Goal: Task Accomplishment & Management: Use online tool/utility

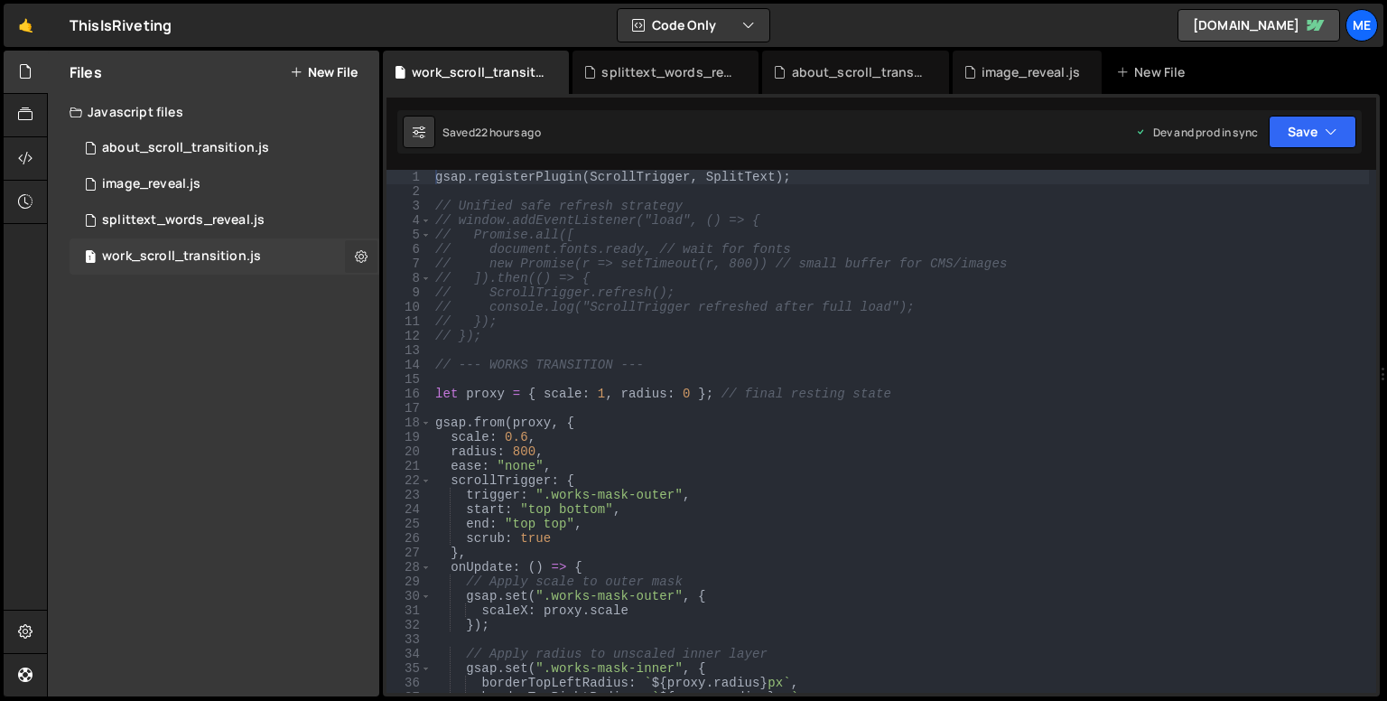
click at [351, 257] on button at bounding box center [361, 256] width 33 height 33
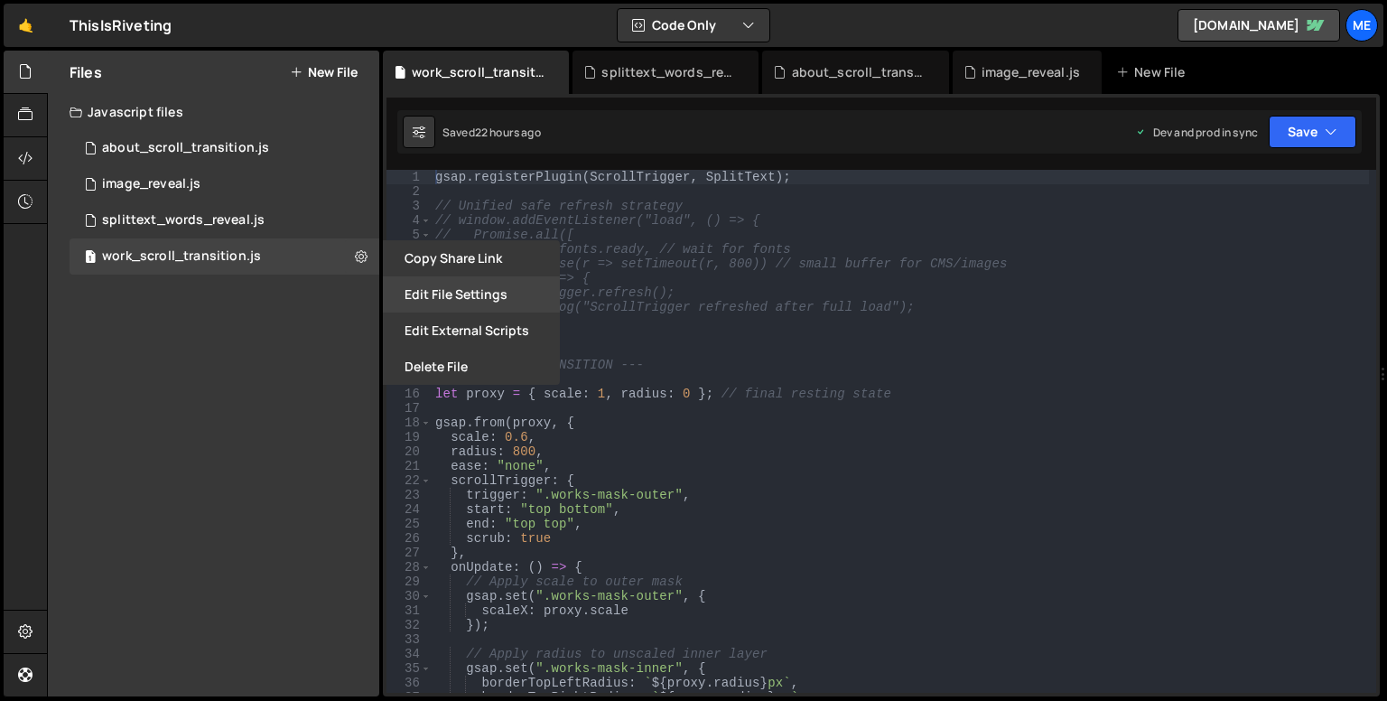
click at [452, 304] on button "Edit File Settings" at bounding box center [471, 294] width 177 height 36
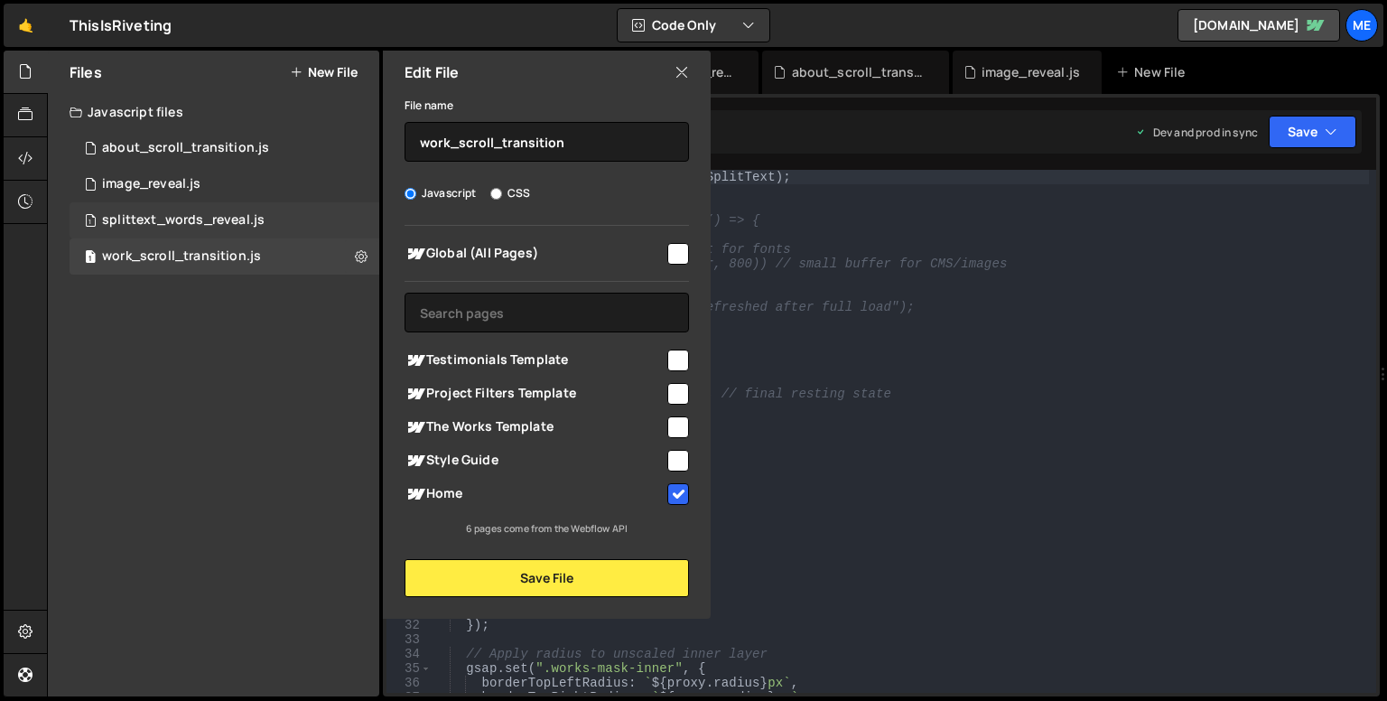
click at [370, 209] on div "1 splittext_words_reveal.js 0" at bounding box center [225, 220] width 310 height 36
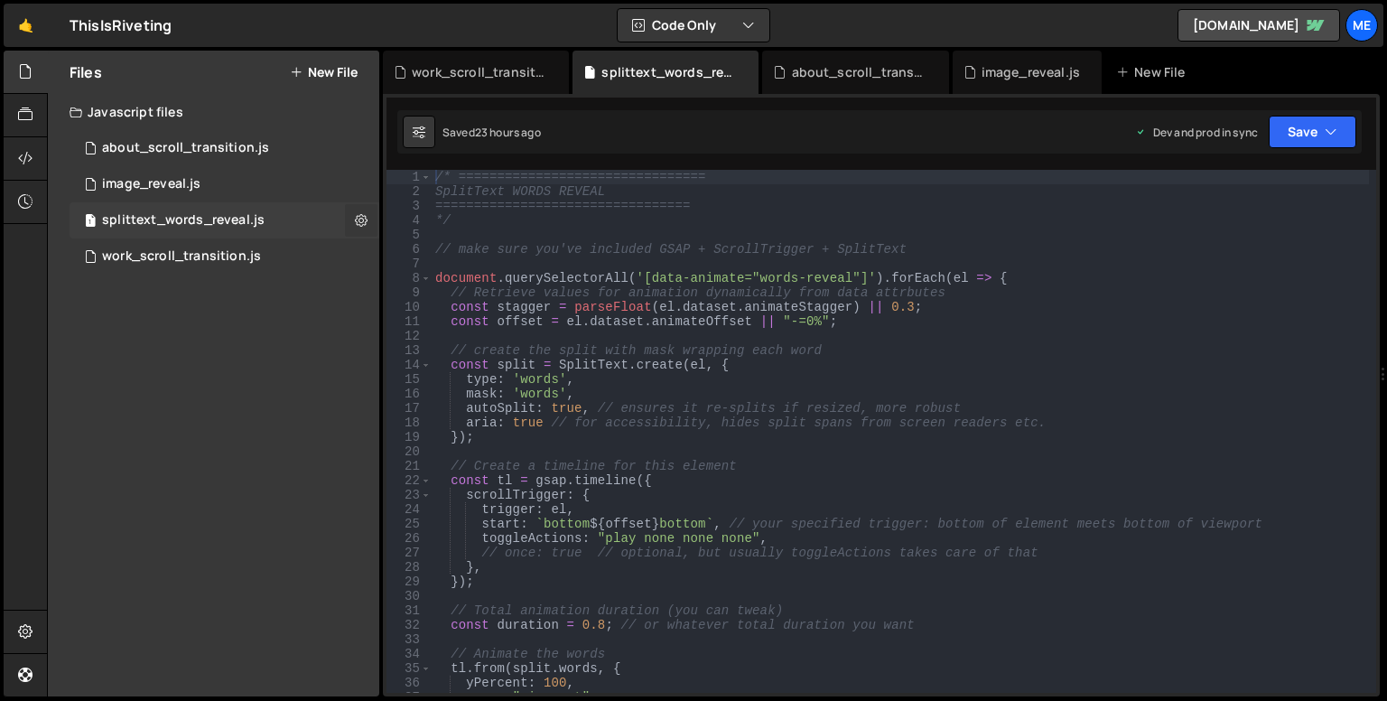
click at [374, 214] on button at bounding box center [361, 220] width 33 height 33
type input "splittext_words_reveal"
radio input "true"
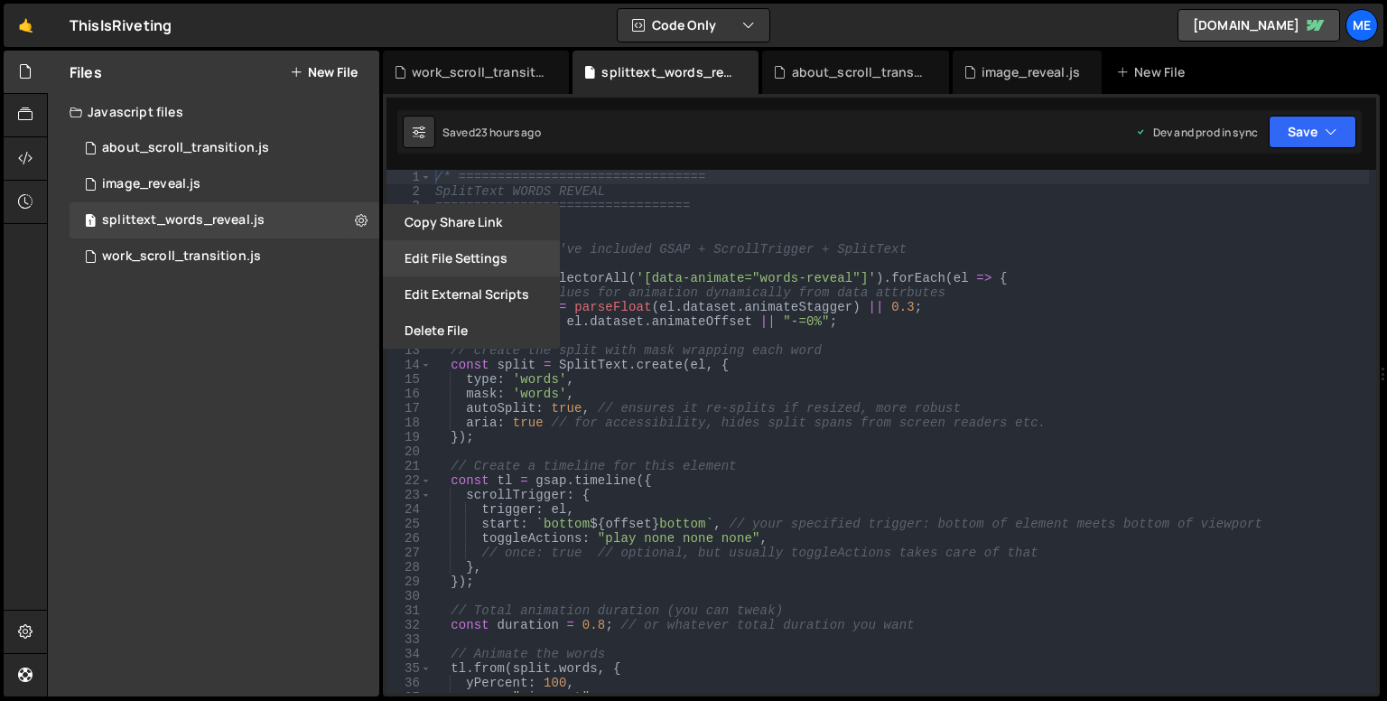
click at [447, 250] on button "Edit File Settings" at bounding box center [471, 258] width 177 height 36
click at [0, 0] on span "Global (All Pages)" at bounding box center [0, 0] width 0 height 0
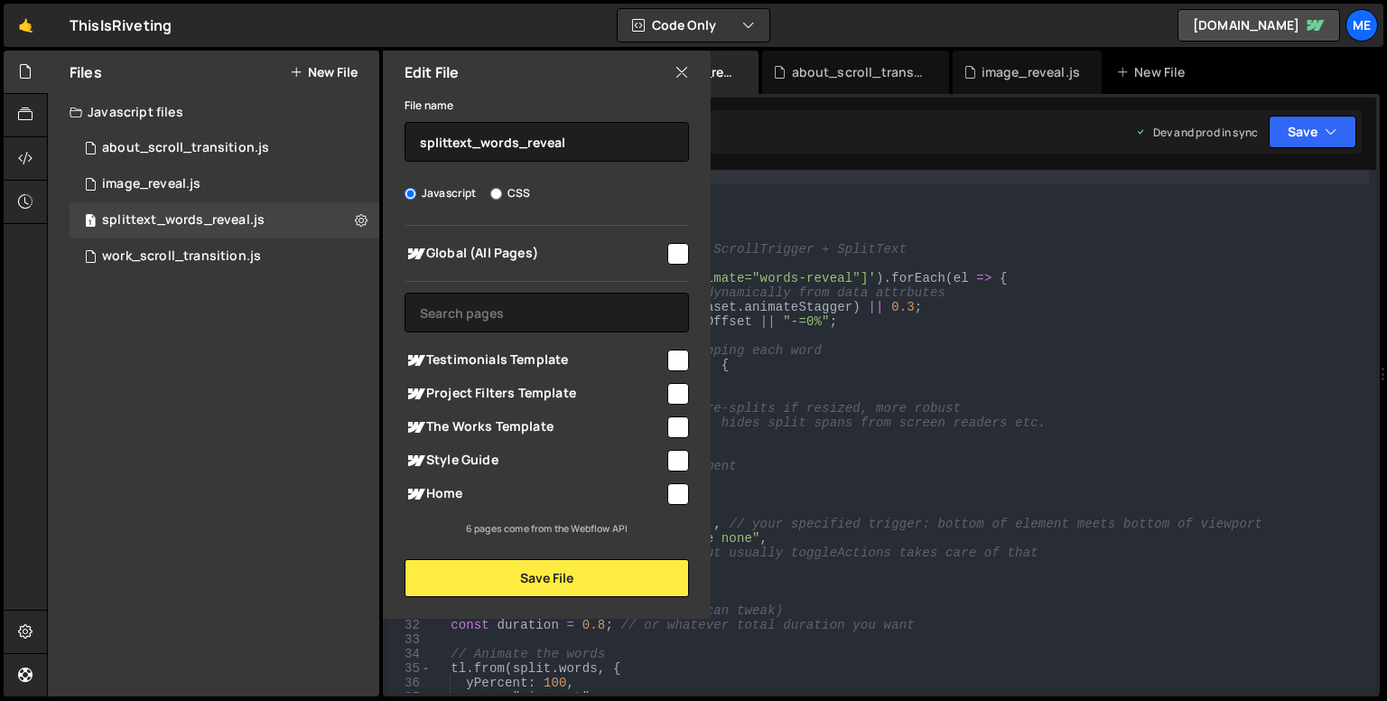
click at [678, 254] on input "checkbox" at bounding box center [678, 254] width 22 height 22
checkbox input "true"
click at [617, 572] on button "Save File" at bounding box center [546, 578] width 284 height 38
checkbox input "false"
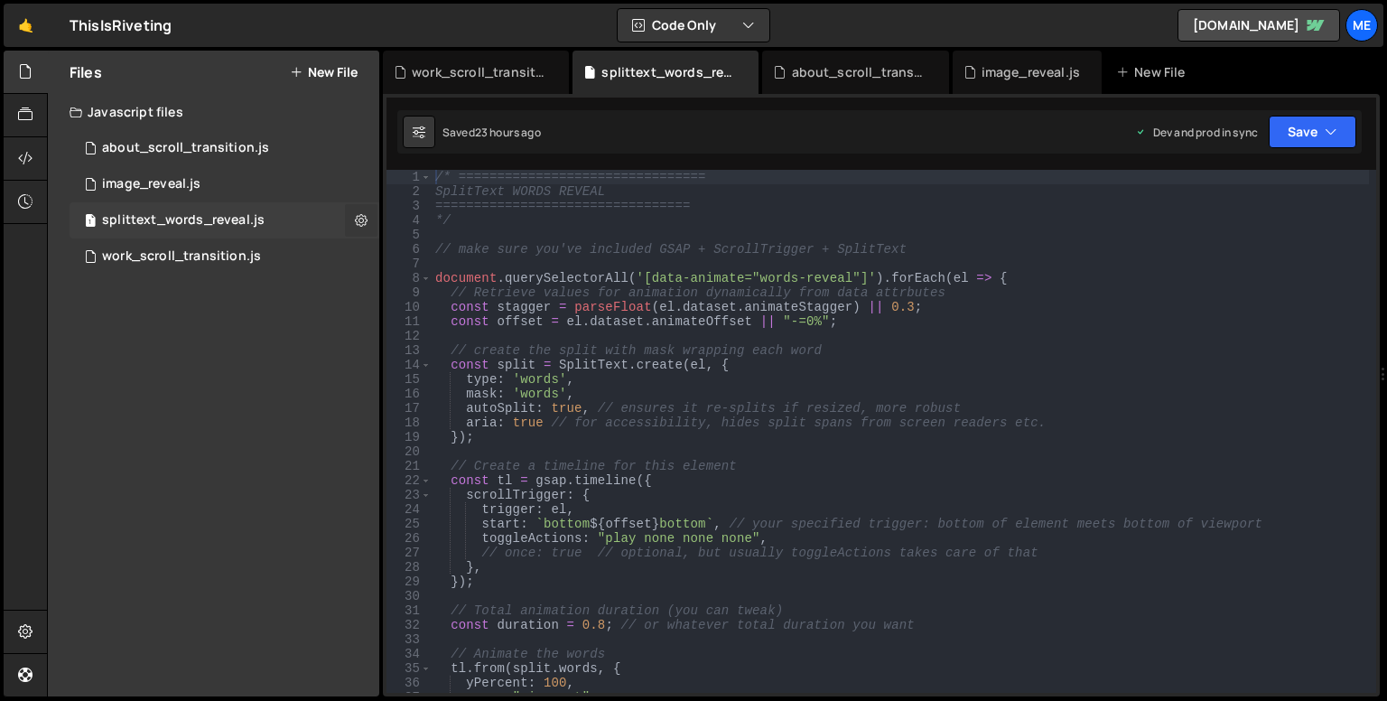
click at [356, 226] on icon at bounding box center [361, 219] width 13 height 17
type input "splittext_words_reveal"
radio input "true"
checkbox input "true"
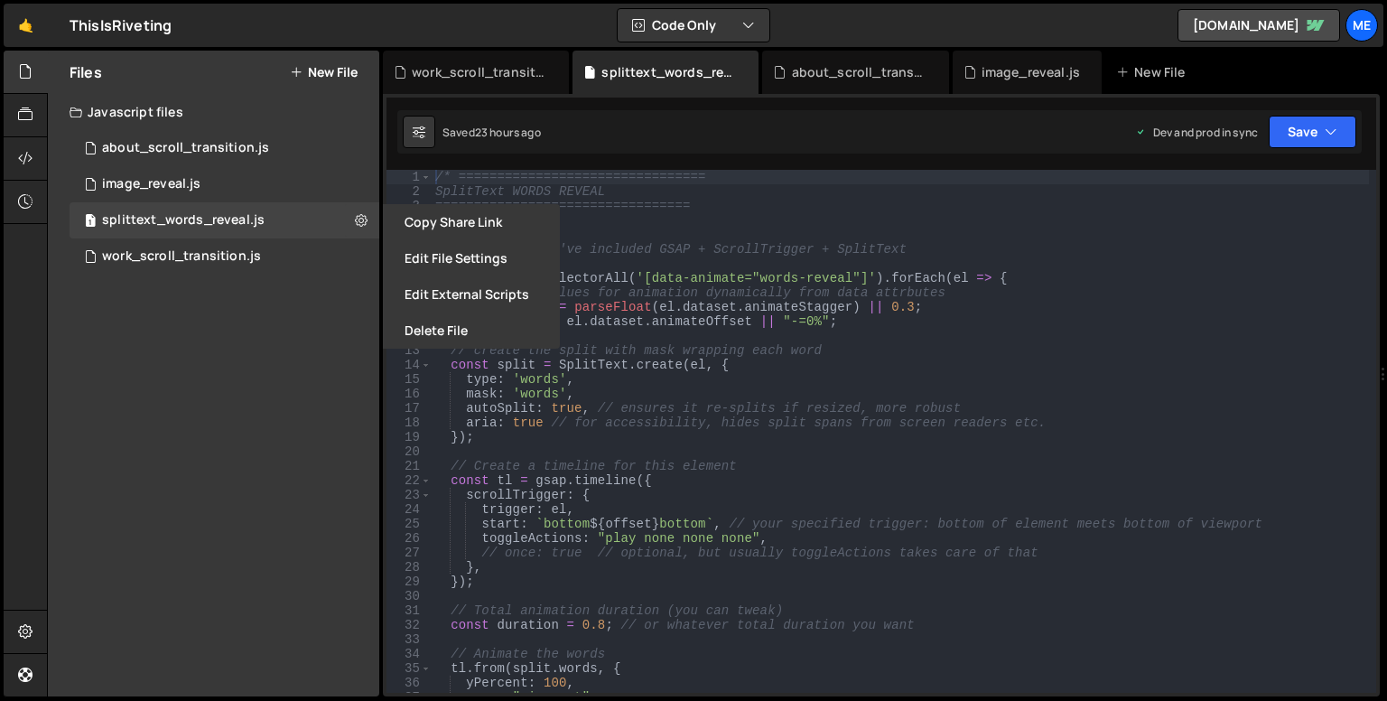
click at [446, 260] on button "Edit File Settings" at bounding box center [471, 258] width 177 height 36
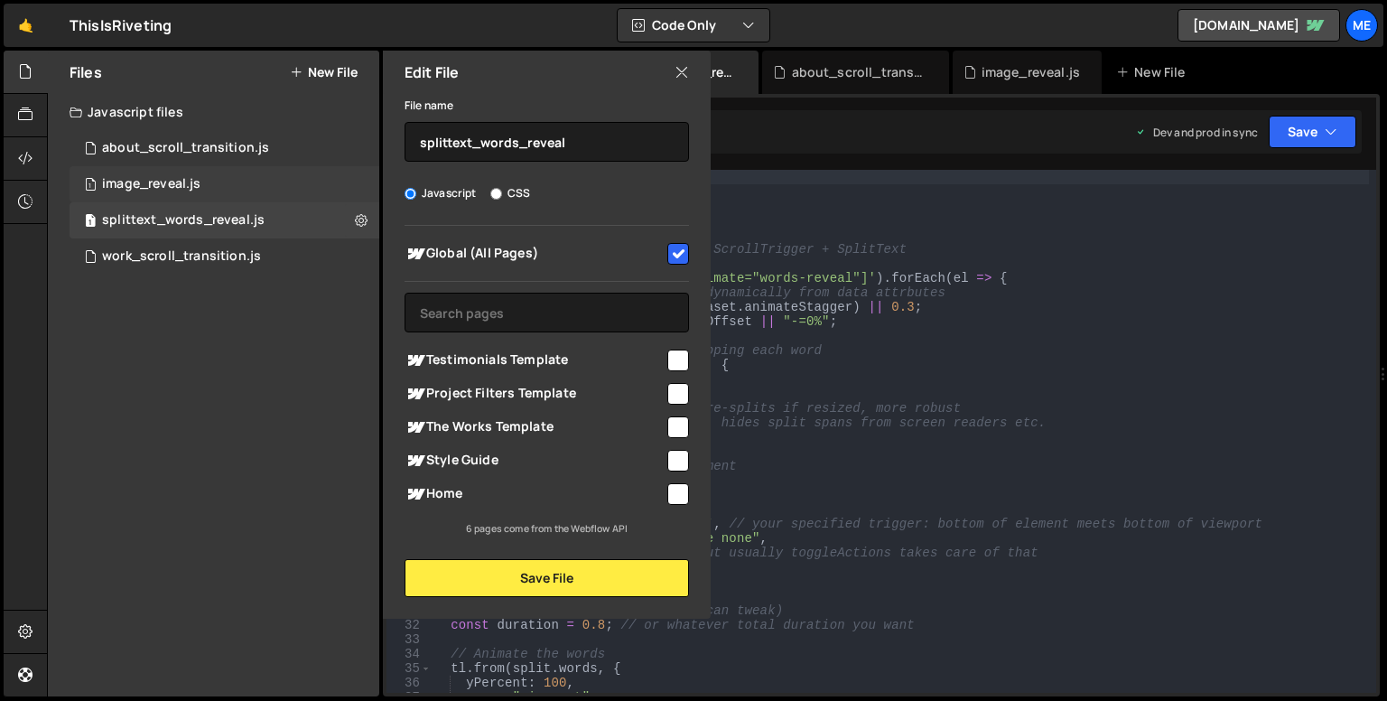
click at [306, 174] on div "1 image_reveal.js 0" at bounding box center [225, 184] width 310 height 36
checkbox input "false"
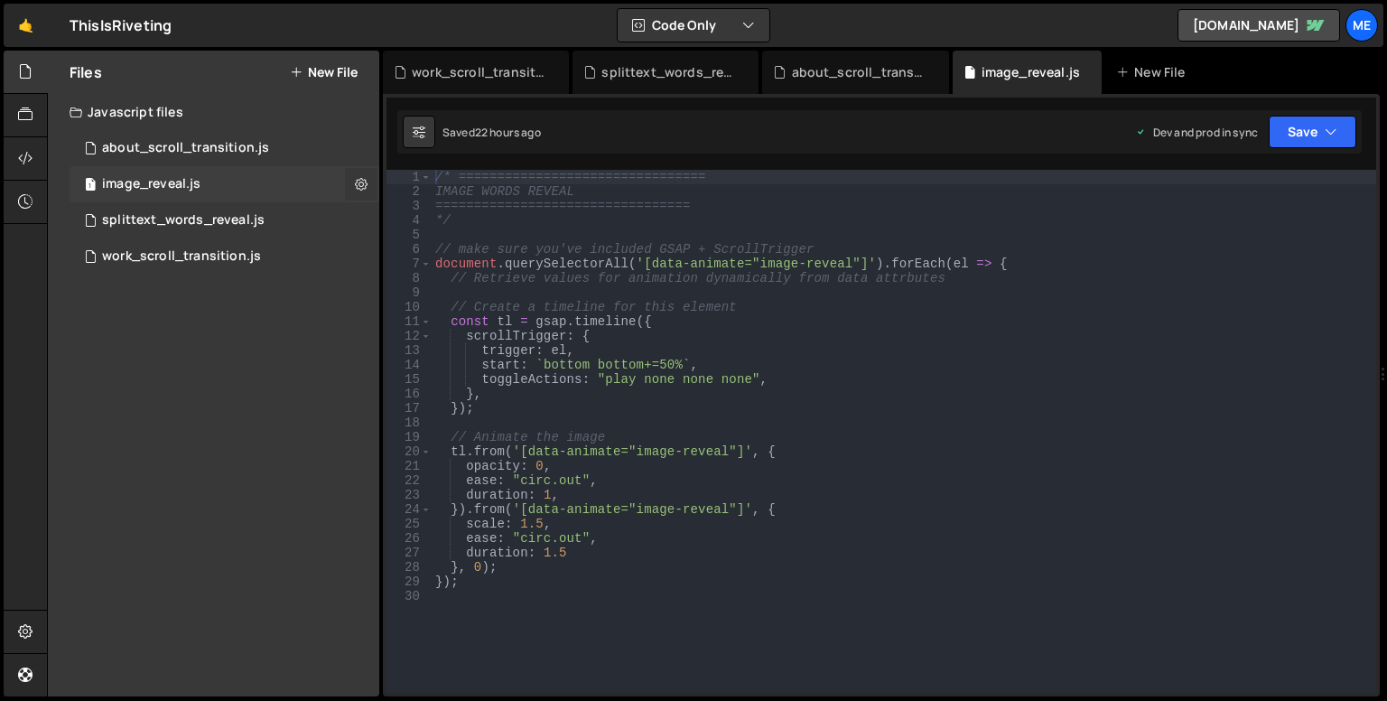
click at [348, 179] on button at bounding box center [361, 184] width 33 height 33
type input "image_reveal"
radio input "true"
checkbox input "true"
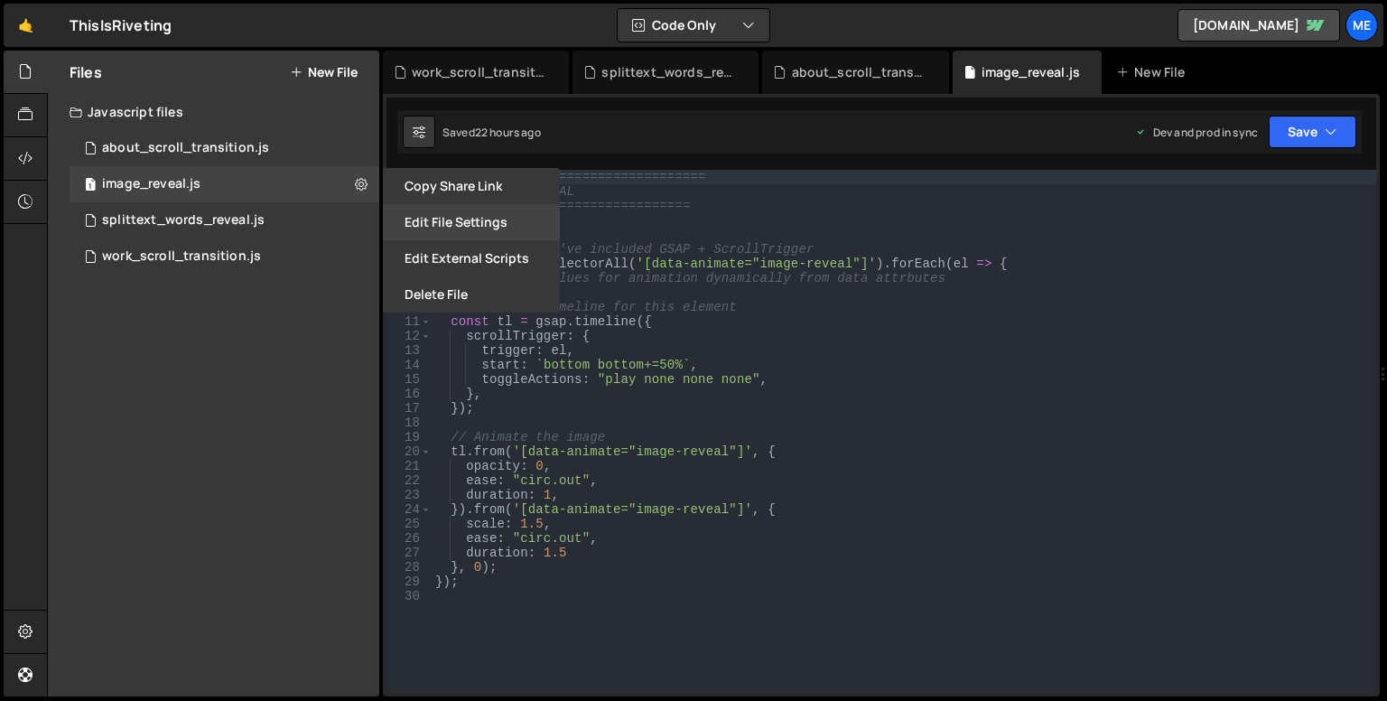
click at [441, 227] on button "Edit File Settings" at bounding box center [471, 222] width 177 height 36
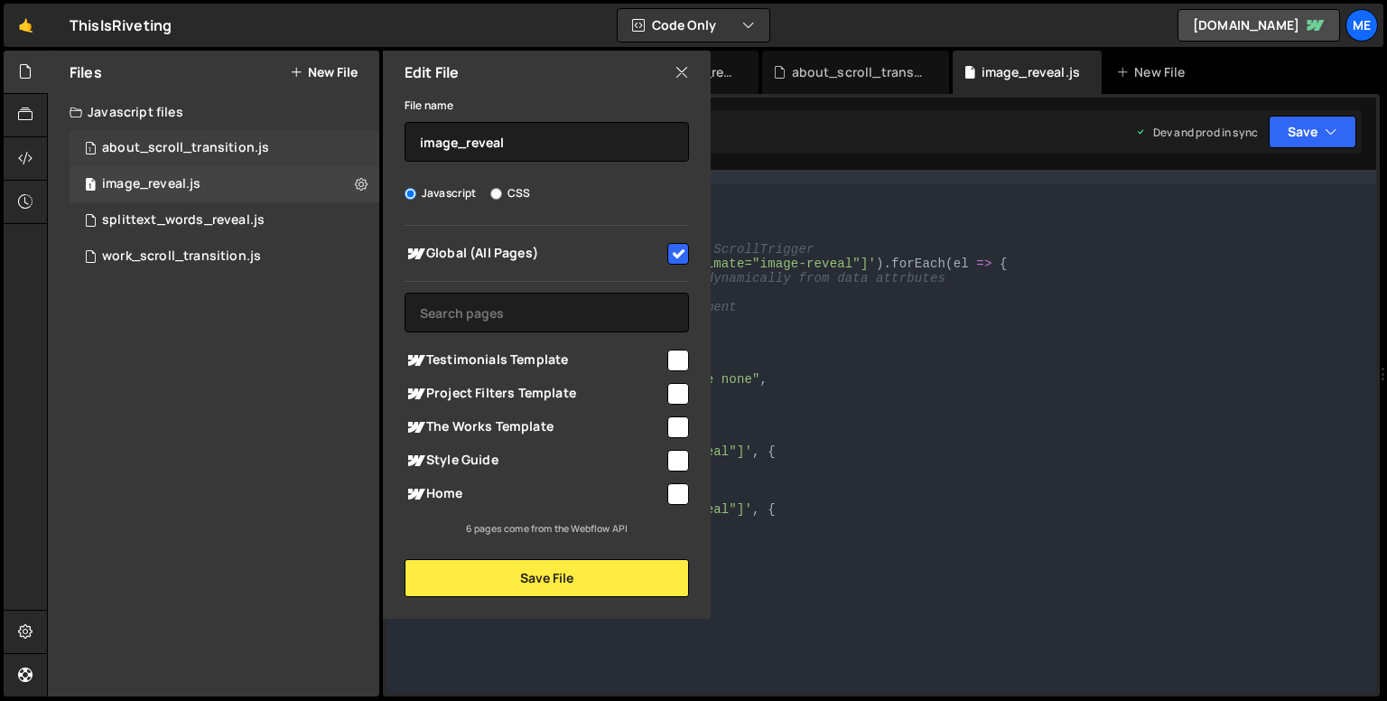
click at [342, 138] on div "1 about_scroll_transition.js 0" at bounding box center [225, 148] width 310 height 36
checkbox input "false"
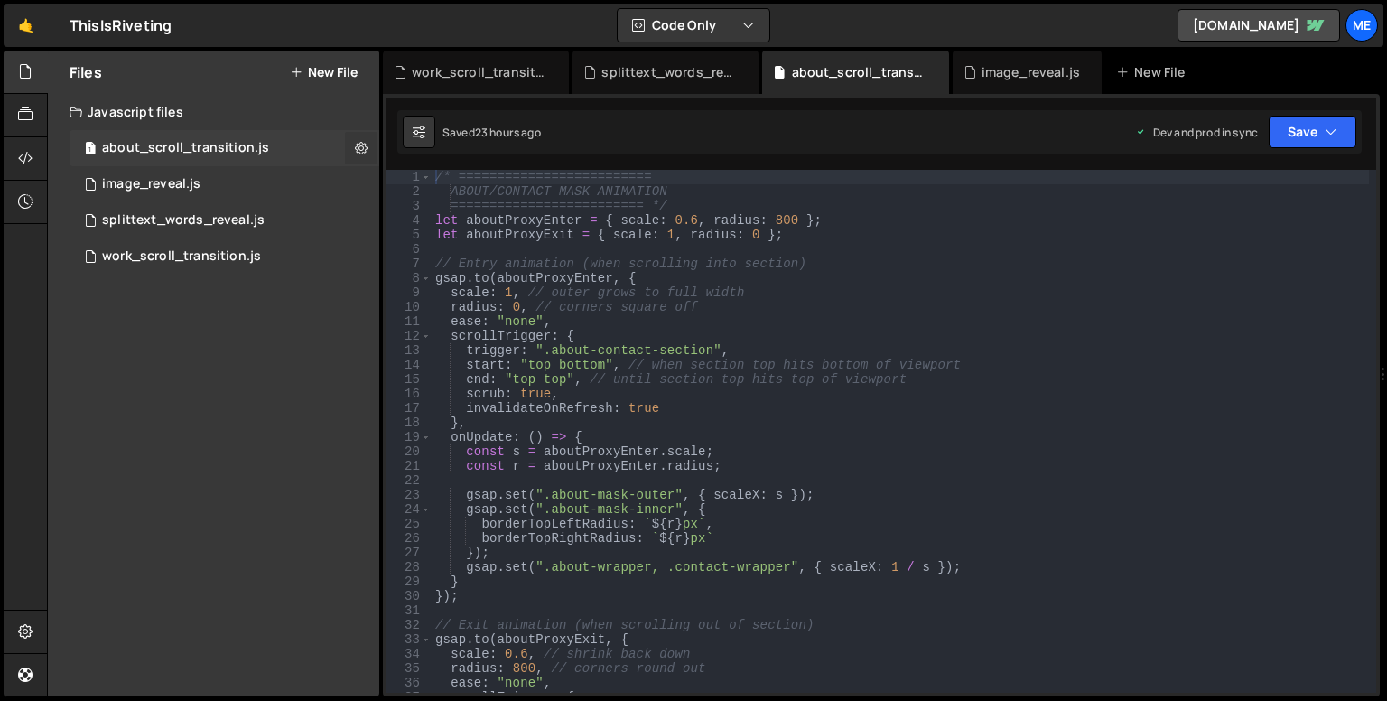
click at [358, 140] on icon at bounding box center [361, 147] width 13 height 17
type input "about_scroll_transition"
radio input "true"
checkbox input "true"
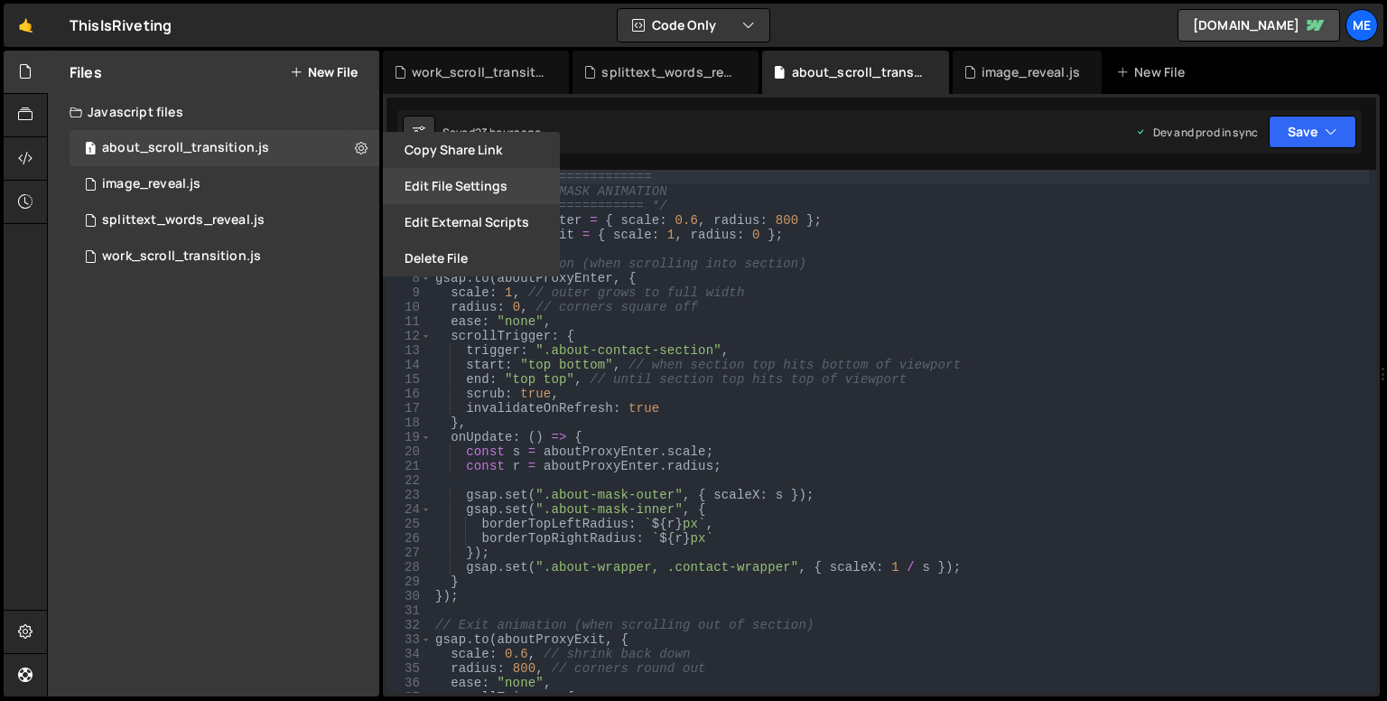
click at [418, 178] on button "Edit File Settings" at bounding box center [471, 186] width 177 height 36
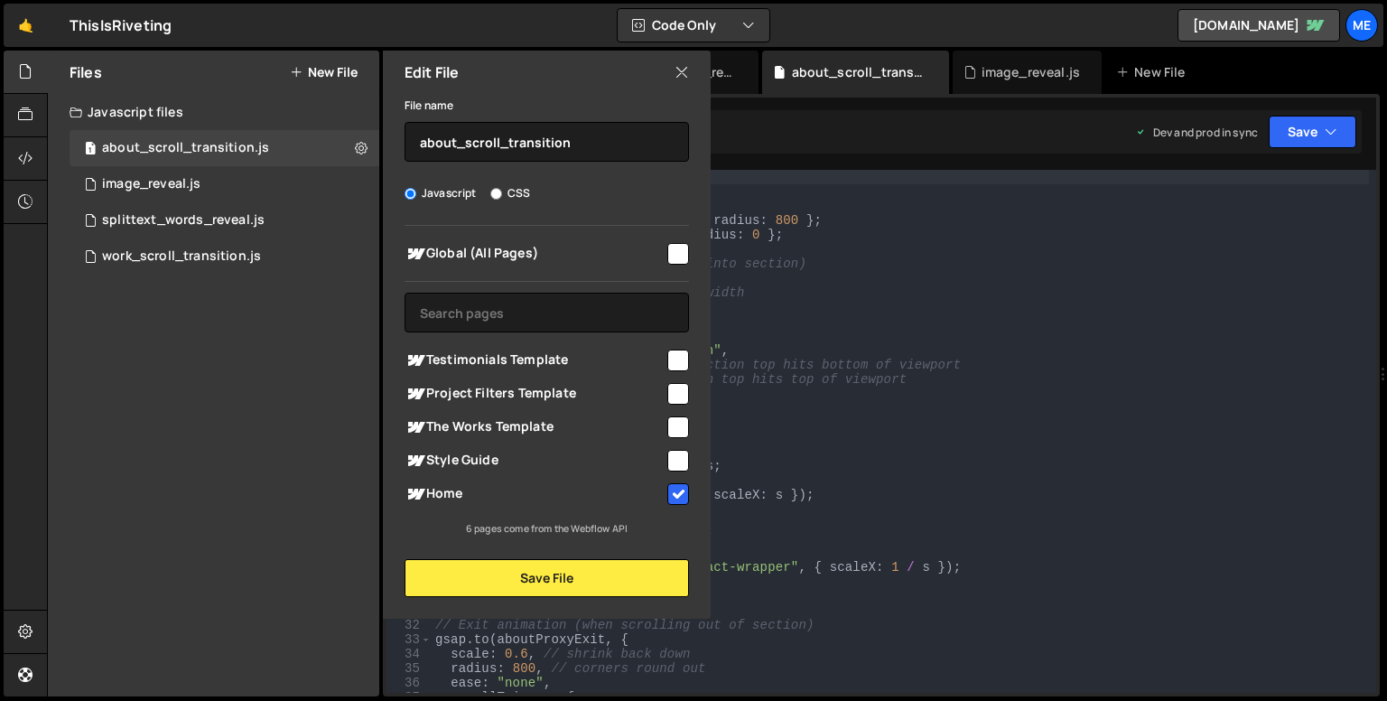
click at [274, 398] on div "Files New File Javascript files 1 about_scroll_transition.js 0 1 image_reveal.j…" at bounding box center [213, 373] width 331 height 645
click at [680, 74] on icon at bounding box center [681, 72] width 14 height 20
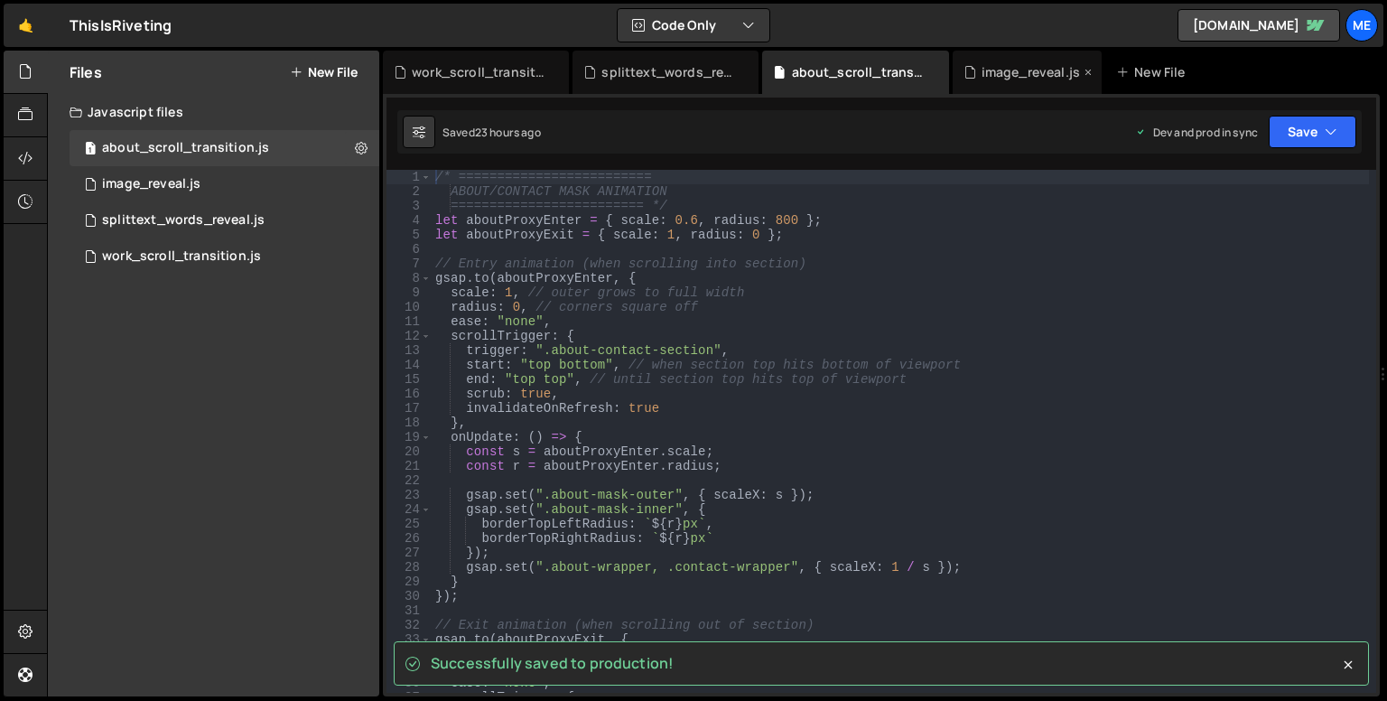
click at [998, 73] on div "image_reveal.js" at bounding box center [1030, 72] width 98 height 18
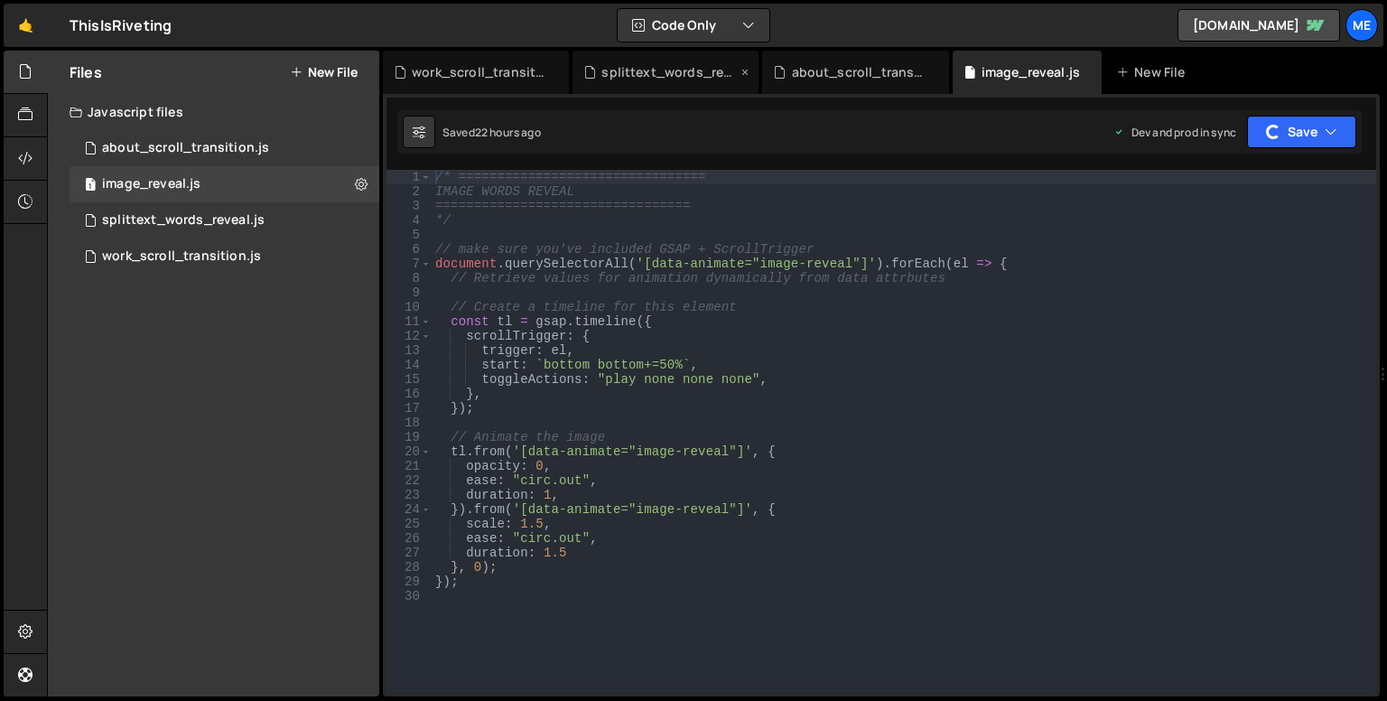
click at [657, 78] on div "splittext_words_reveal.js" at bounding box center [668, 72] width 135 height 18
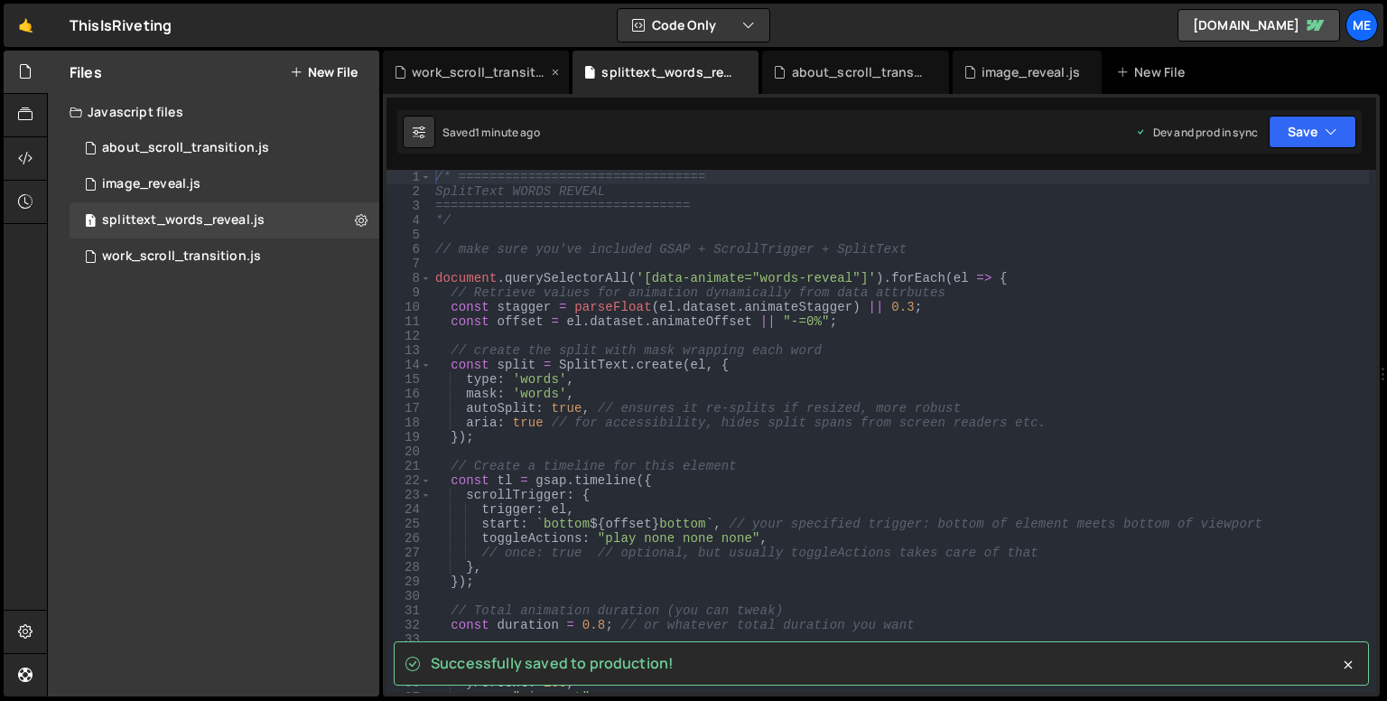
click at [470, 67] on div "work_scroll_transition.js" at bounding box center [479, 72] width 135 height 18
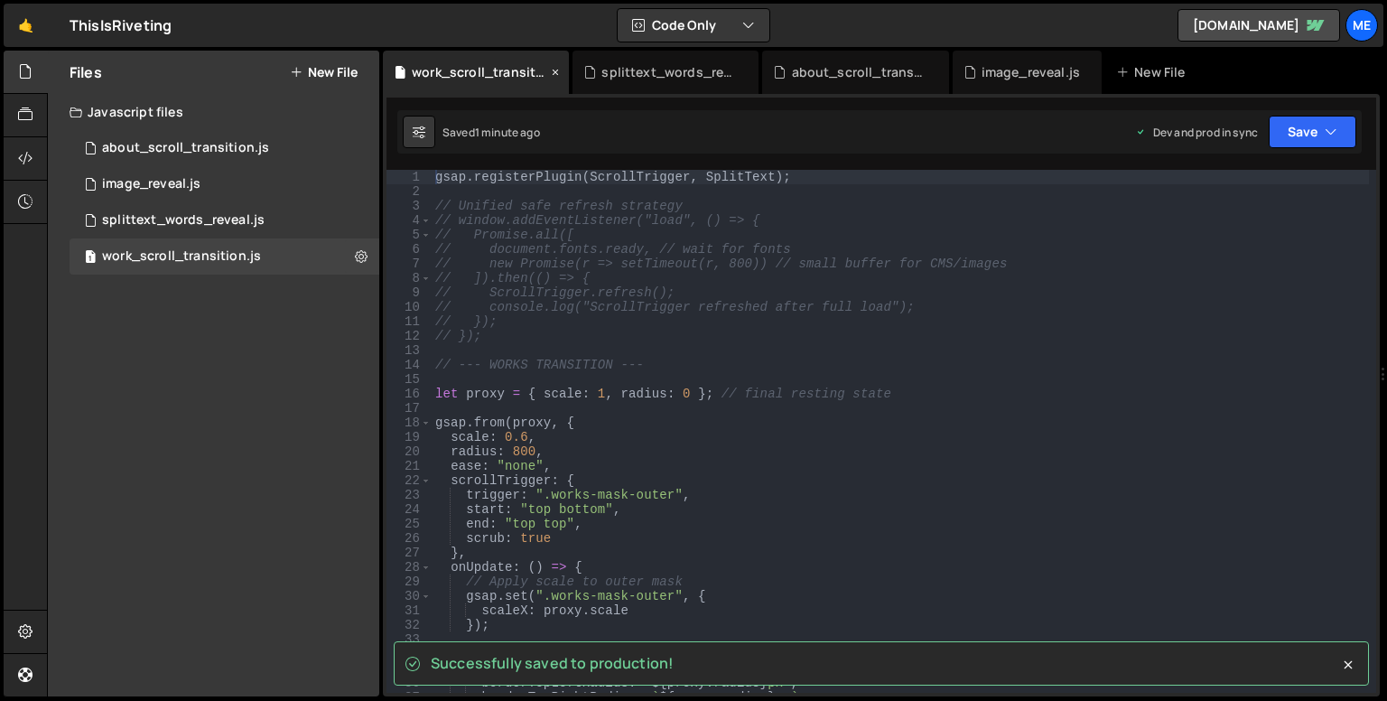
scroll to position [2582, 0]
click at [427, 121] on button at bounding box center [419, 132] width 33 height 33
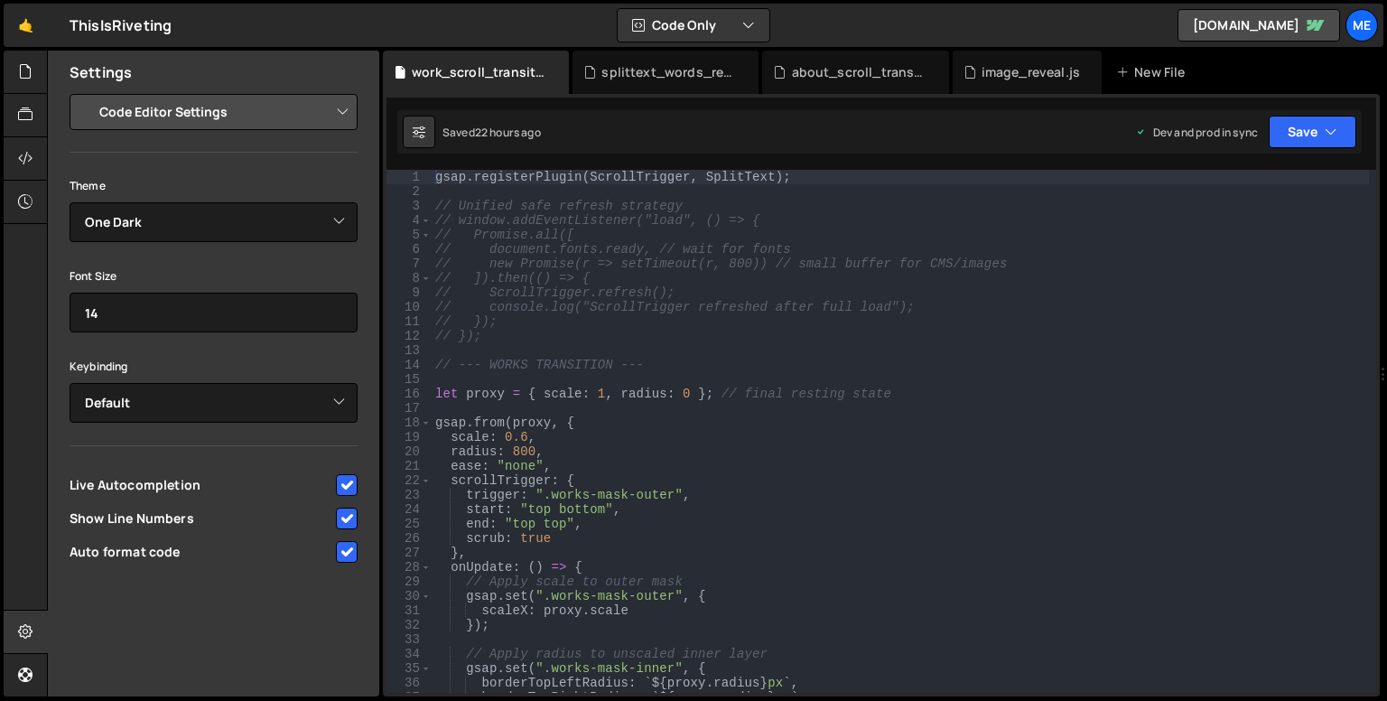
click at [330, 104] on select "Project Settings Code Editor Settings Chat Settings" at bounding box center [217, 112] width 265 height 40
click at [85, 92] on select "Project Settings Code Editor Settings Chat Settings" at bounding box center [217, 112] width 265 height 40
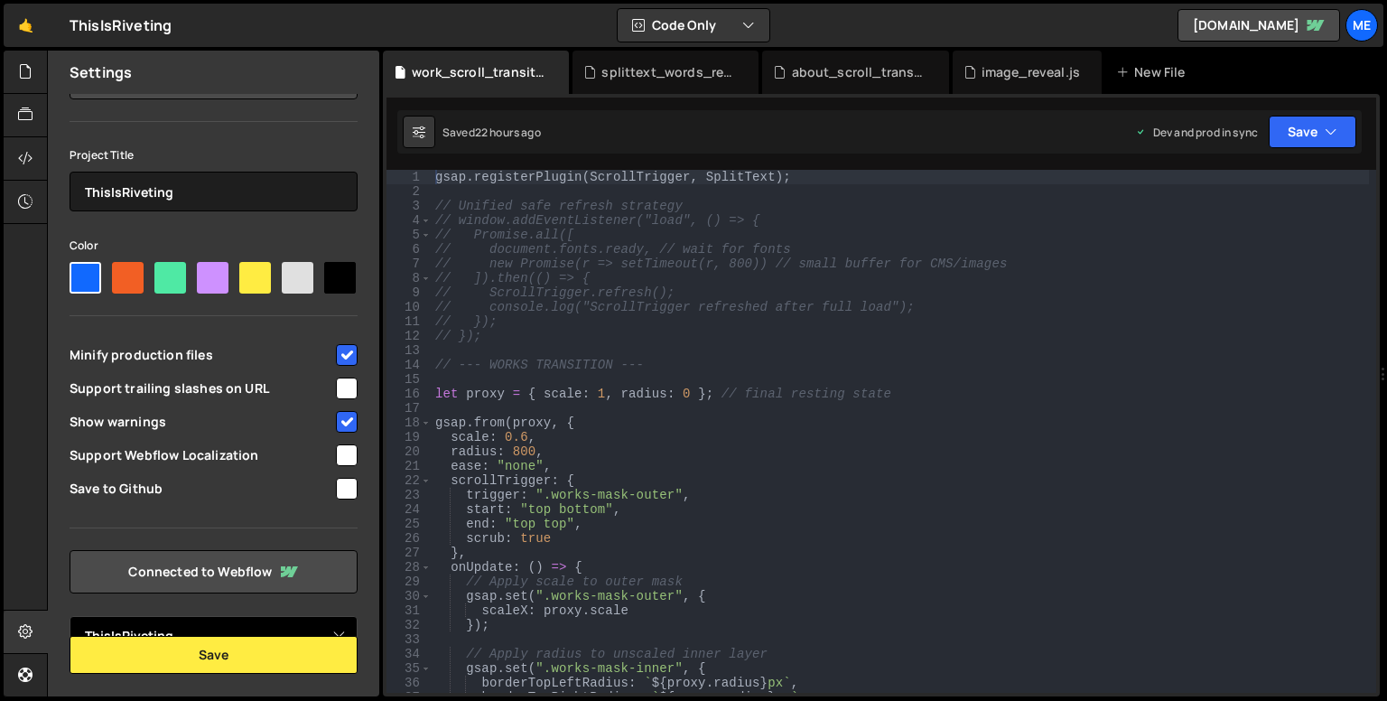
scroll to position [0, 0]
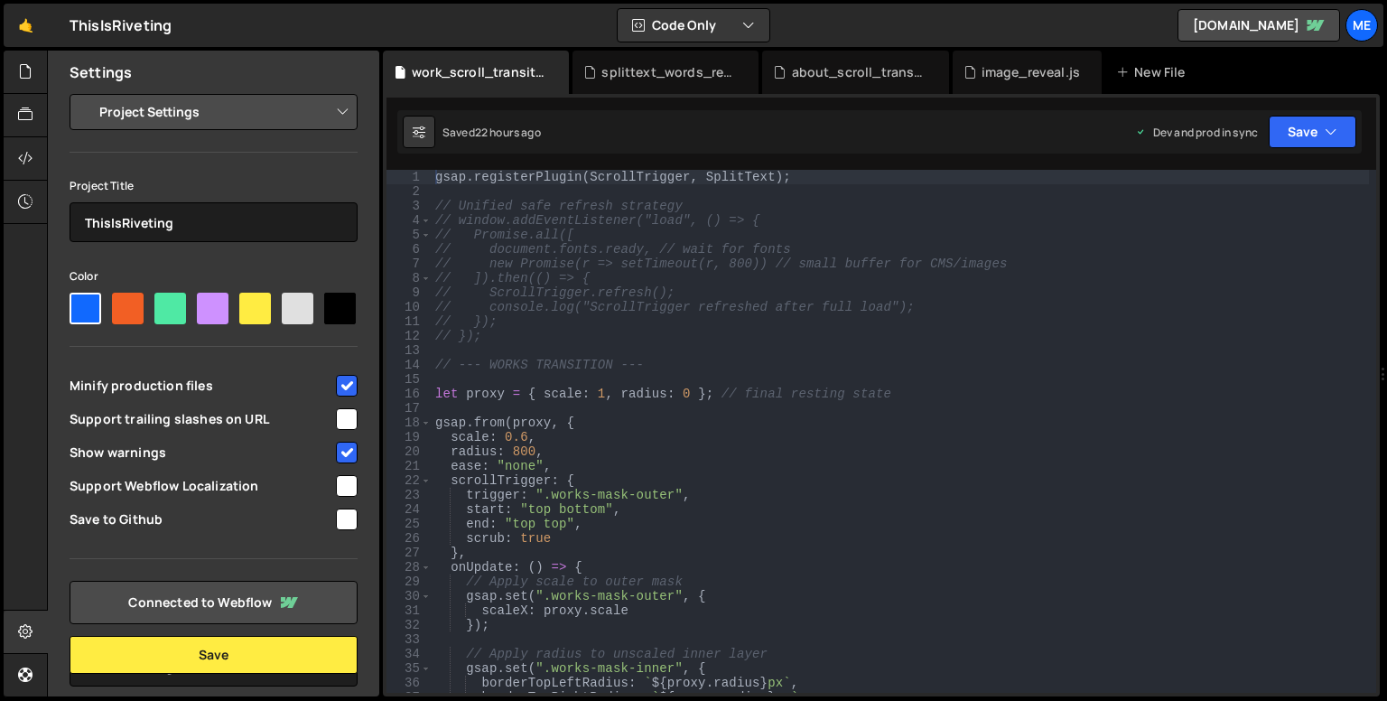
click at [324, 124] on select "Project Settings Code Editor Settings Chat Settings" at bounding box center [217, 112] width 265 height 40
select select "chat"
click at [85, 92] on select "Project Settings Code Editor Settings Chat Settings" at bounding box center [217, 112] width 265 height 40
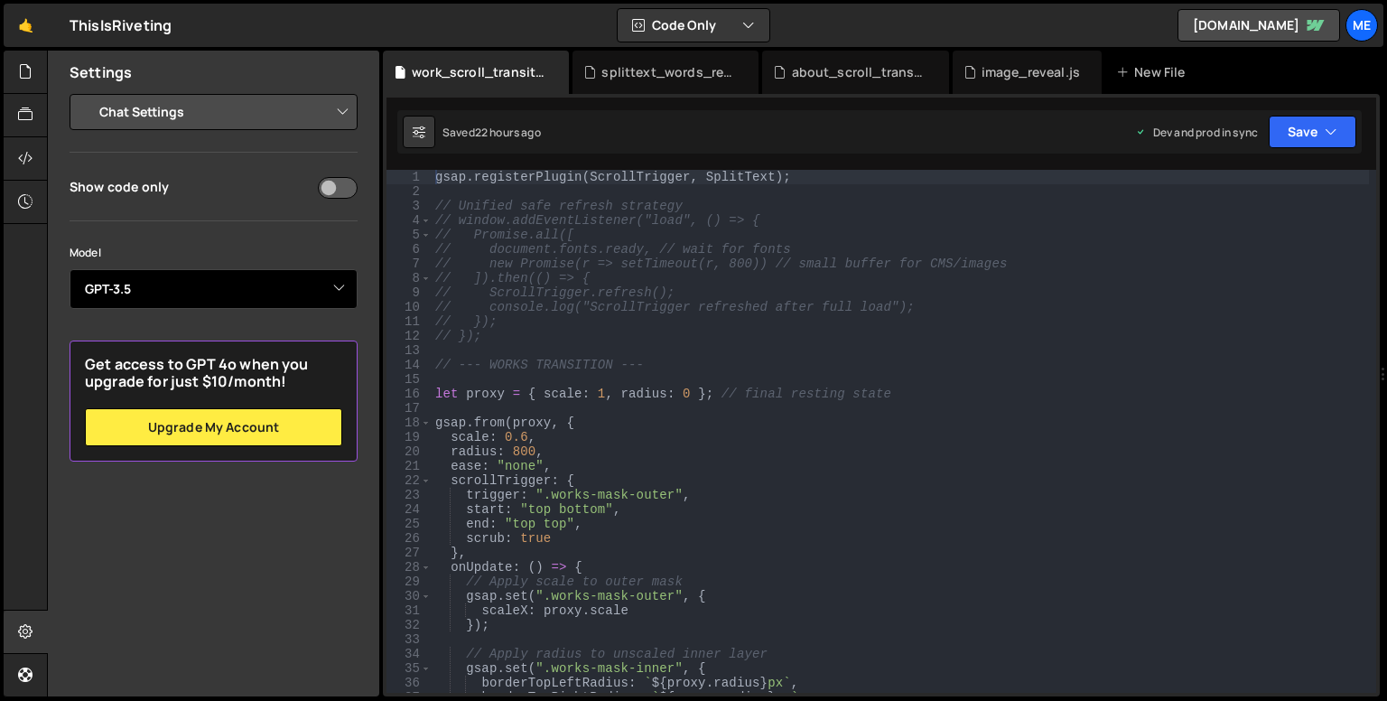
click at [320, 271] on select "Select Model GPT-3.5 GPT-4o mini GPT-4o (Pro) GPT-4.1 (Pro)" at bounding box center [214, 289] width 288 height 40
click at [70, 269] on select "Select Model GPT-3.5 GPT-4o mini GPT-4o (Pro) GPT-4.1 (Pro)" at bounding box center [214, 289] width 288 height 40
click at [249, 274] on select "Select Model GPT-3.5 GPT-4o mini GPT-4o (Pro) GPT-4.1 (Pro)" at bounding box center [214, 289] width 288 height 40
click at [278, 309] on div "Model Select Model GPT-3.5 GPT-4o mini GPT-4o (Pro) GPT-4.1 (Pro)" at bounding box center [214, 287] width 288 height 88
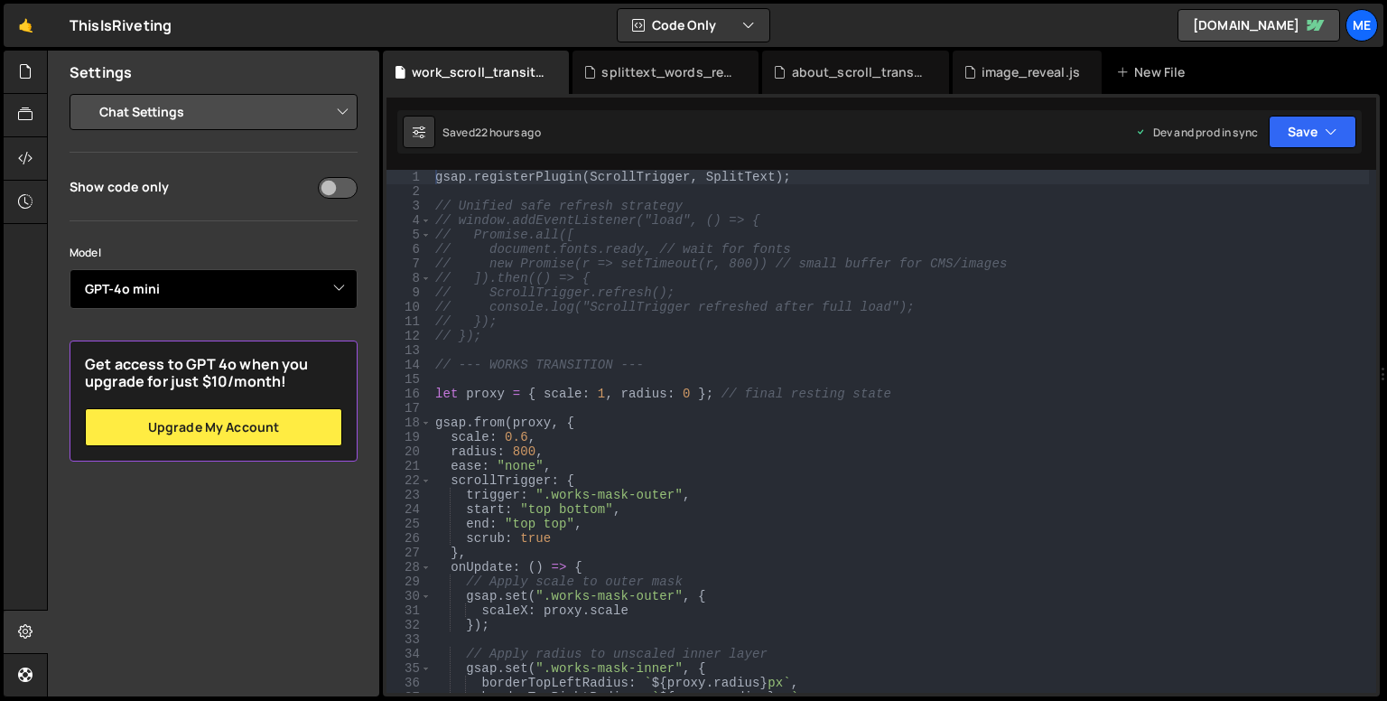
click at [265, 304] on select "Select Model GPT-3.5 GPT-4o mini GPT-4o (Pro) GPT-4.1 (Pro)" at bounding box center [214, 289] width 288 height 40
click at [70, 269] on select "Select Model GPT-3.5 GPT-4o mini GPT-4o (Pro) GPT-4.1 (Pro)" at bounding box center [214, 289] width 288 height 40
click at [245, 290] on select "Select Model GPT-3.5 GPT-4o mini GPT-4o (Pro) GPT-4.1 (Pro)" at bounding box center [214, 289] width 288 height 40
select select "gpt-4o-mini"
click at [70, 269] on select "Select Model GPT-3.5 GPT-4o mini GPT-4o (Pro) GPT-4.1 (Pro)" at bounding box center [214, 289] width 288 height 40
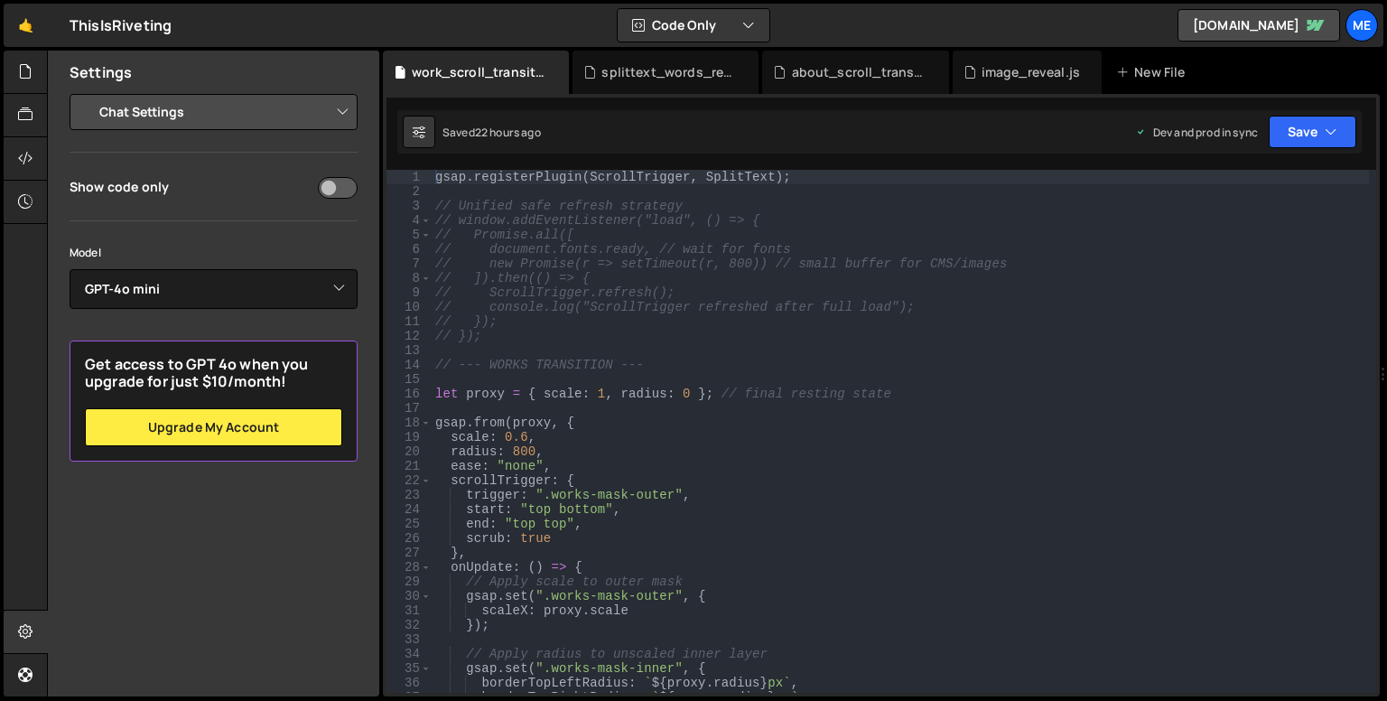
click at [307, 371] on h2 "Get access to GPT 4o when you upgrade for just $10/month!" at bounding box center [213, 373] width 257 height 34
click at [229, 102] on select "Project Settings Code Editor Settings Chat Settings" at bounding box center [217, 112] width 265 height 40
click at [85, 92] on select "Project Settings Code Editor Settings Chat Settings" at bounding box center [217, 112] width 265 height 40
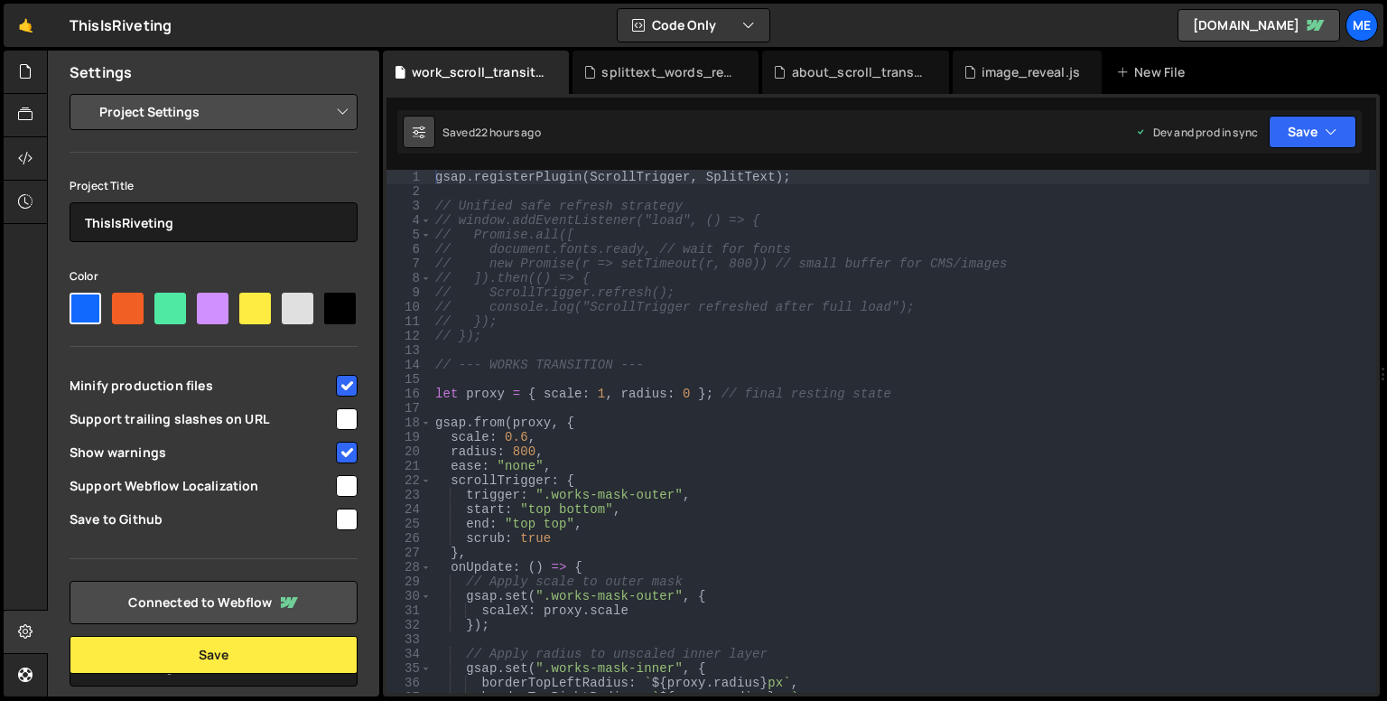
click at [413, 132] on icon at bounding box center [419, 132] width 13 height 18
select select "editor"
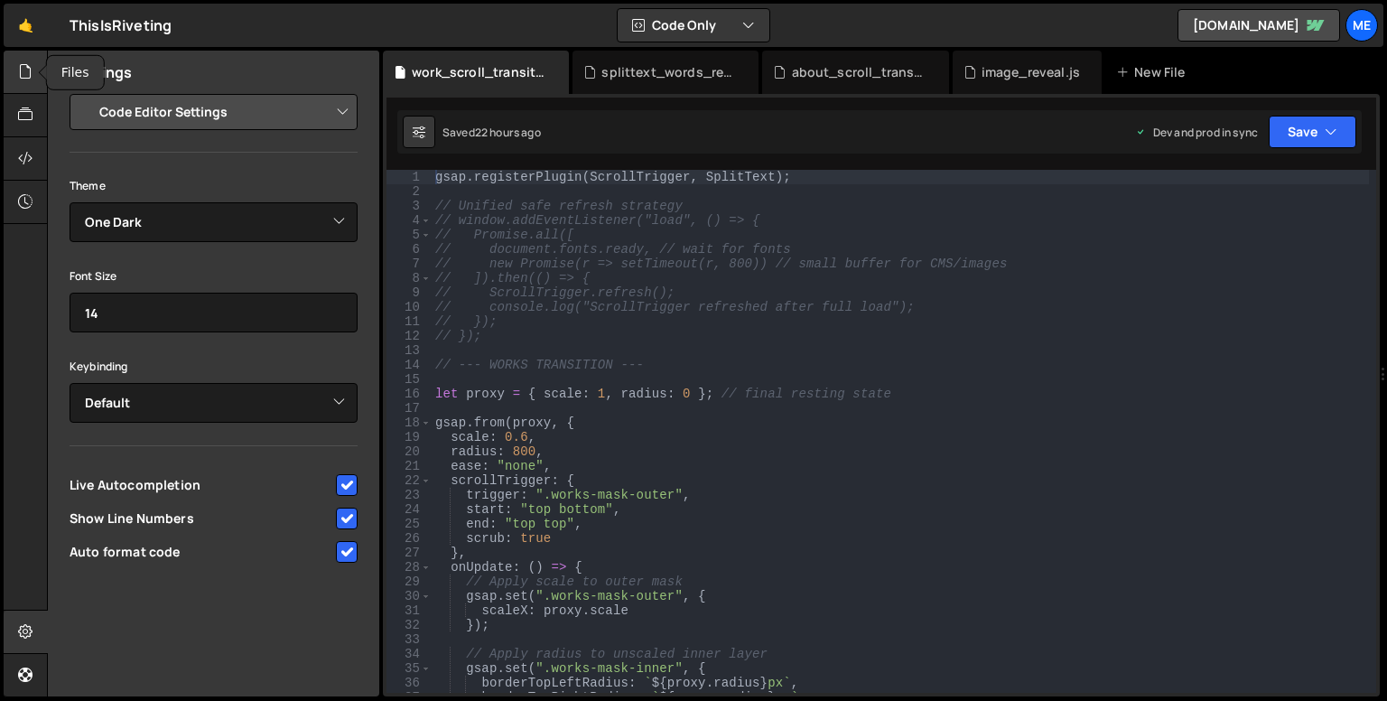
click at [6, 66] on div at bounding box center [26, 72] width 44 height 43
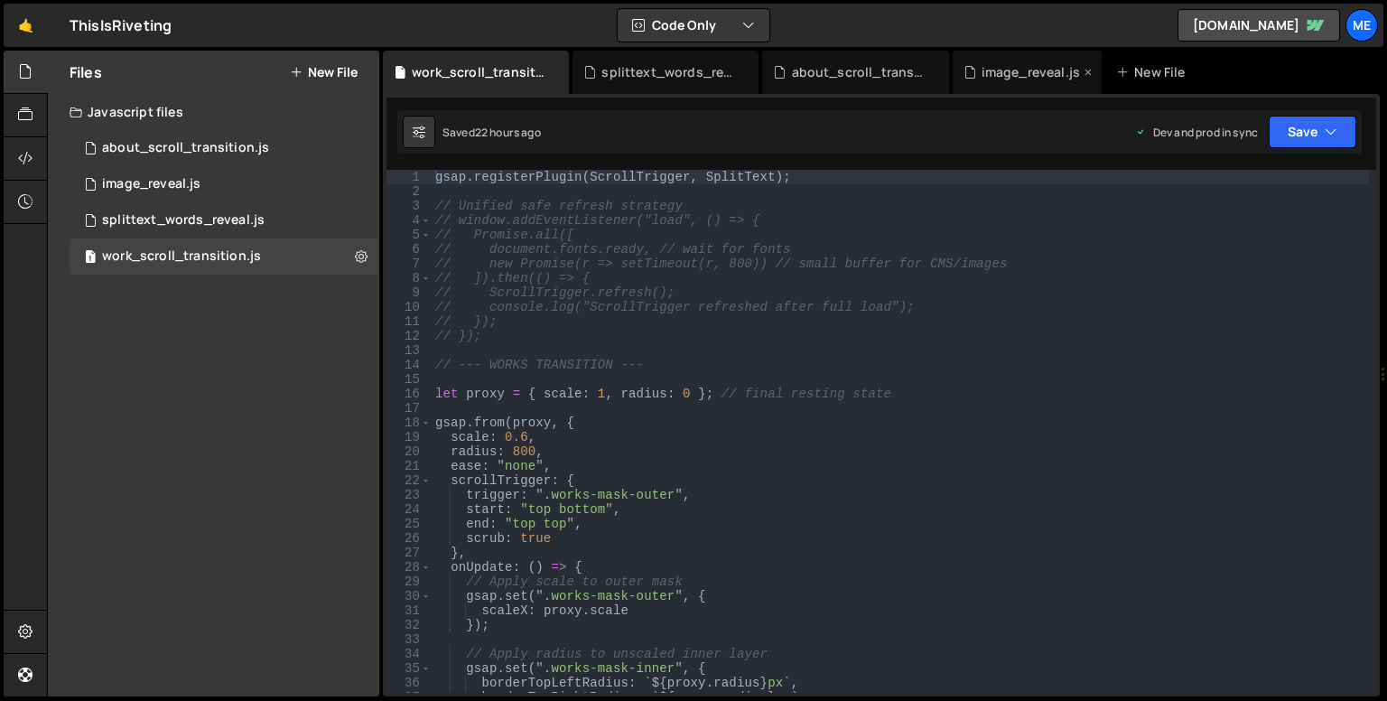
click at [1021, 66] on div "image_reveal.js" at bounding box center [1030, 72] width 98 height 18
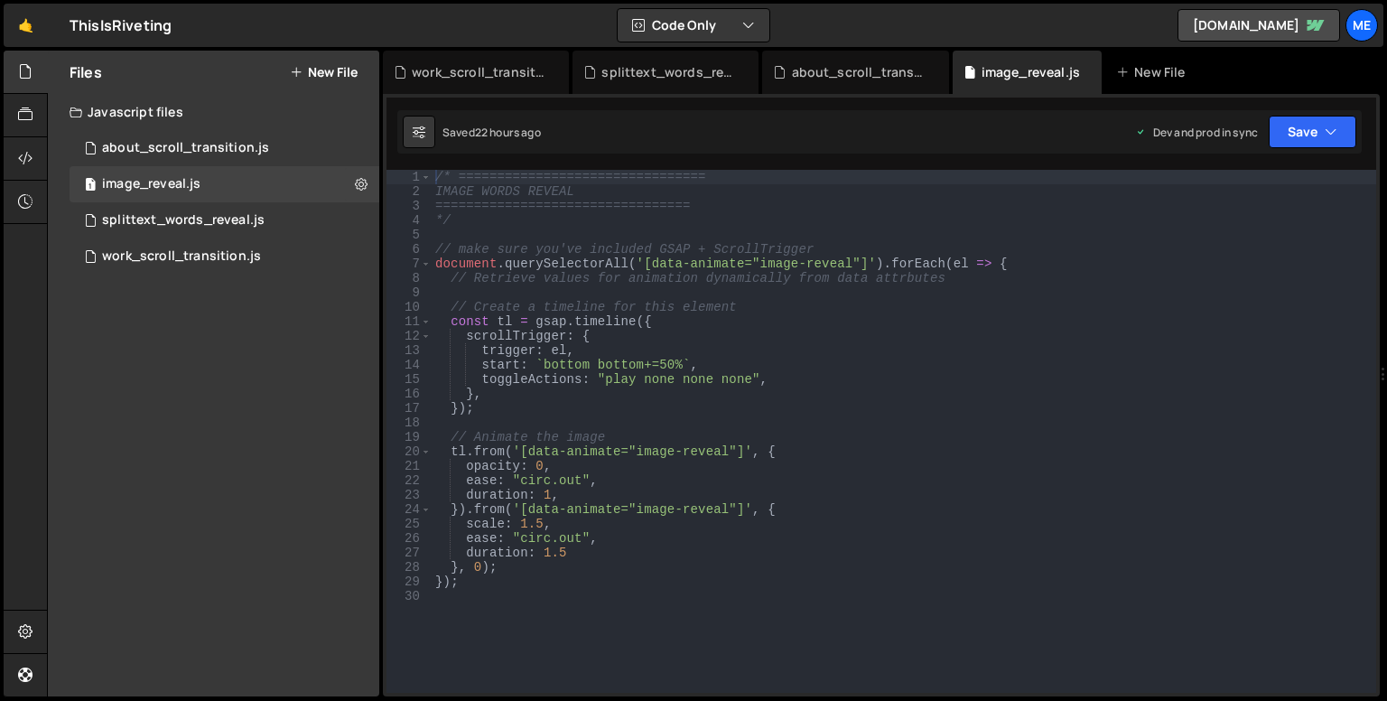
click at [643, 367] on div "/* ================================ IMAGE WORDS REVEAL ========================…" at bounding box center [904, 446] width 944 height 552
click at [646, 366] on div "/* ================================ IMAGE WORDS REVEAL ========================…" at bounding box center [904, 431] width 944 height 523
type textarea "start: `bottom bottom-=50%`,"
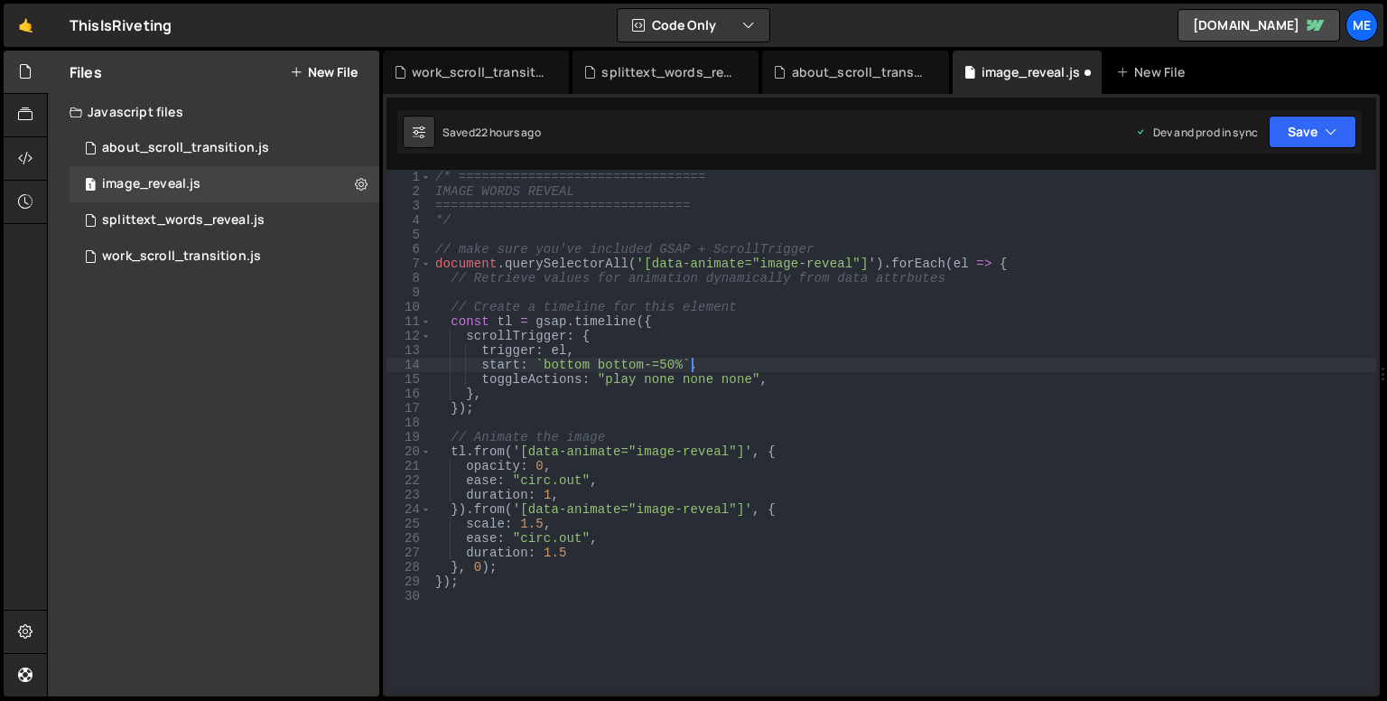
click at [773, 365] on div "/* ================================ IMAGE WORDS REVEAL ========================…" at bounding box center [904, 446] width 944 height 552
click at [699, 420] on div "/* ================================ IMAGE WORDS REVEAL ========================…" at bounding box center [904, 446] width 944 height 552
click at [682, 366] on div "/* ================================ IMAGE WORDS REVEAL ========================…" at bounding box center [904, 446] width 944 height 552
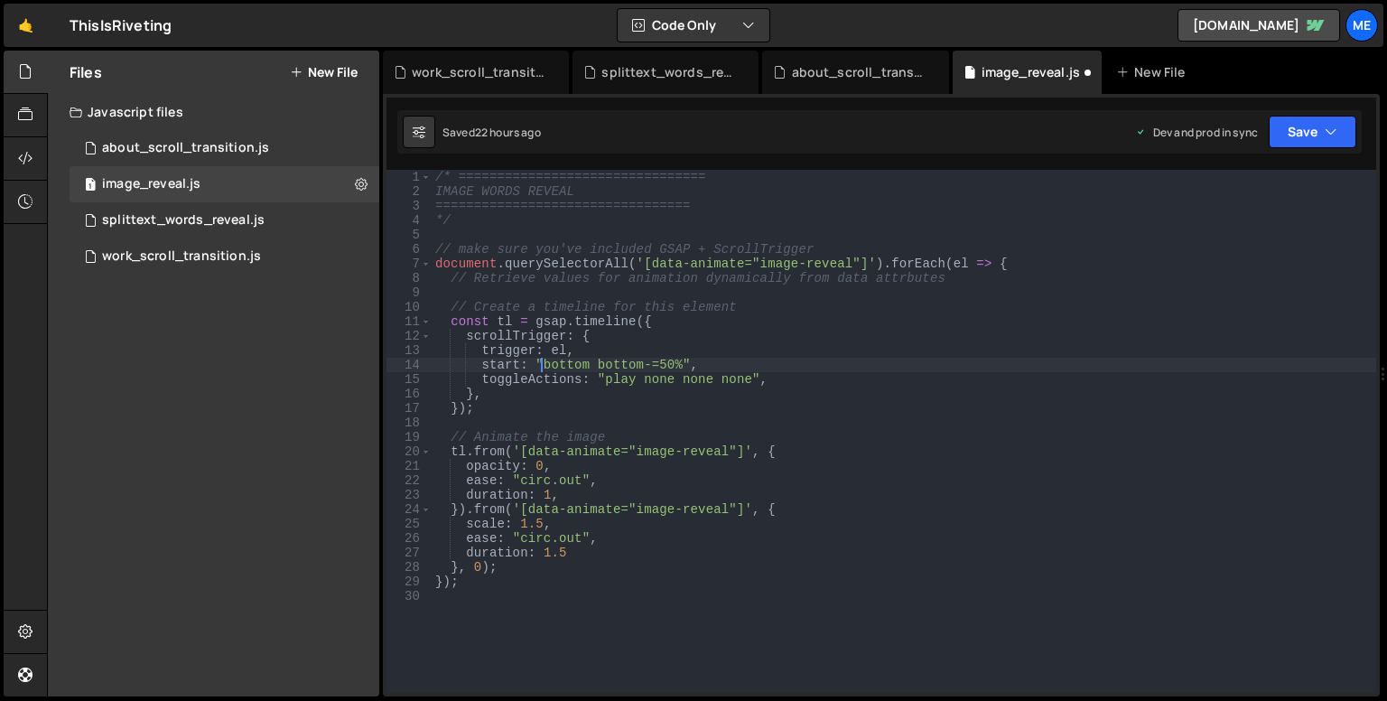
click at [845, 413] on div "/* ================================ IMAGE WORDS REVEAL ========================…" at bounding box center [904, 446] width 944 height 552
type textarea "});"
click at [1292, 144] on button "Save" at bounding box center [1312, 132] width 88 height 33
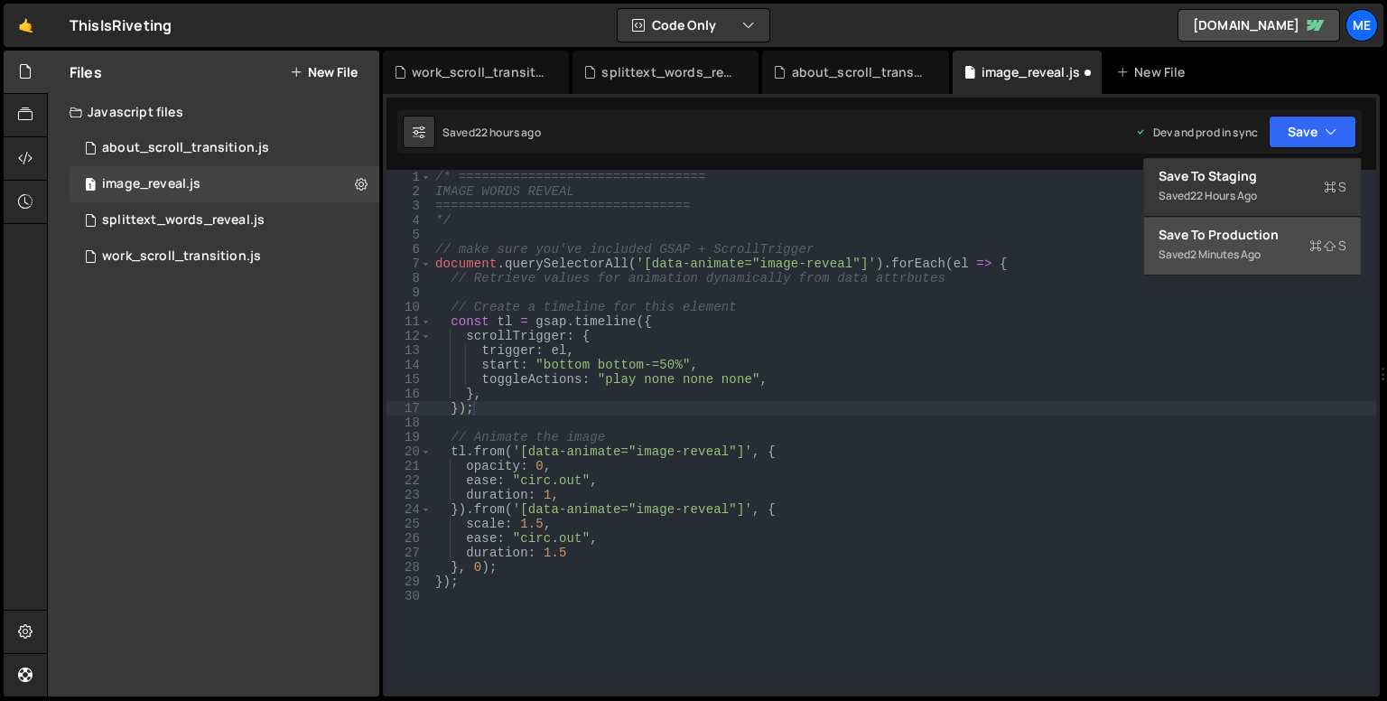
click at [1260, 251] on div "2 minutes ago" at bounding box center [1225, 253] width 70 height 15
